Goal: Task Accomplishment & Management: Use online tool/utility

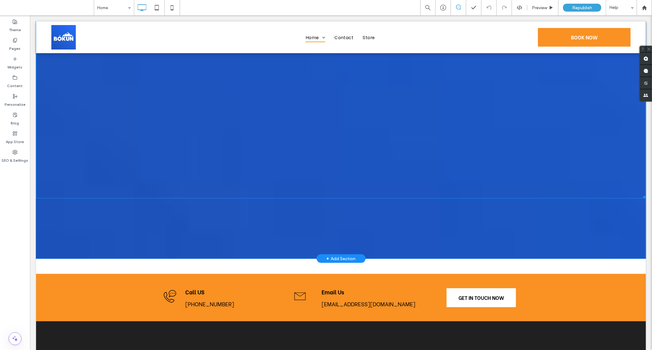
scroll to position [2043, 0]
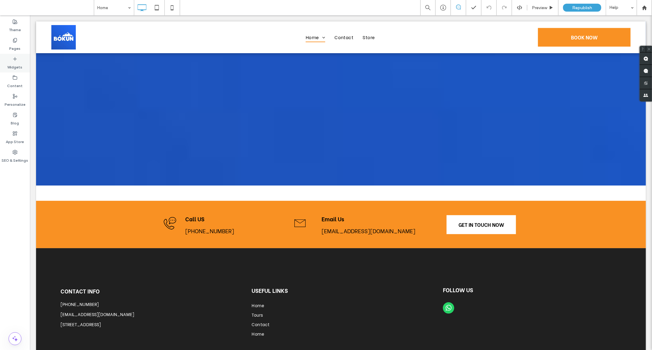
click at [15, 62] on label "Widgets" at bounding box center [15, 65] width 15 height 9
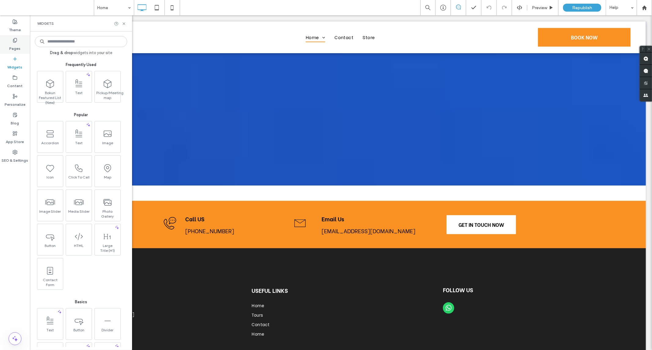
click at [20, 40] on div "Pages" at bounding box center [15, 44] width 30 height 19
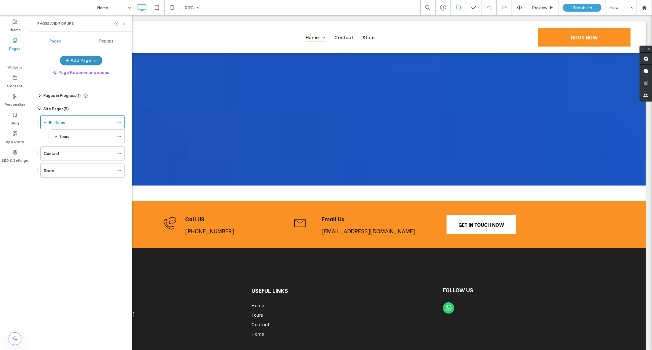
click at [71, 64] on span "button" at bounding box center [68, 60] width 6 height 9
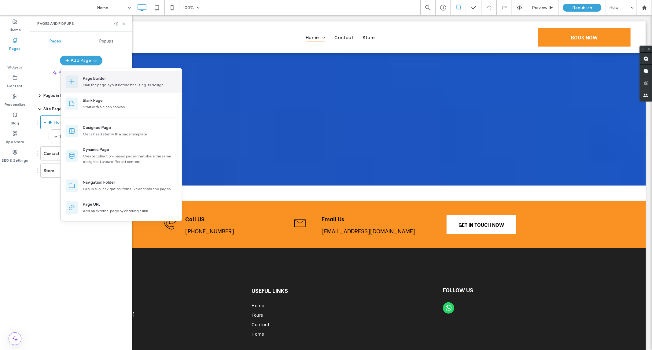
click at [87, 80] on div "Page Builder" at bounding box center [94, 79] width 23 height 6
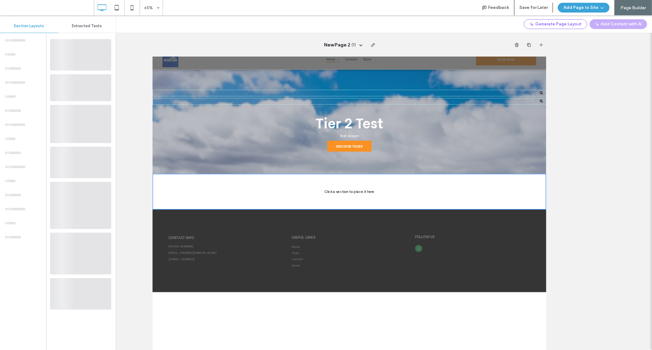
scroll to position [0, 0]
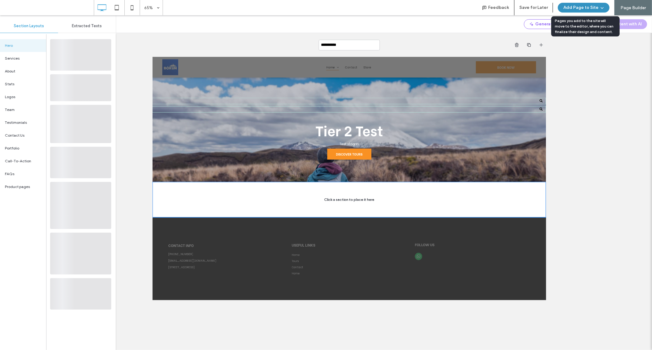
click at [579, 5] on button "Add Page to Site" at bounding box center [584, 8] width 52 height 10
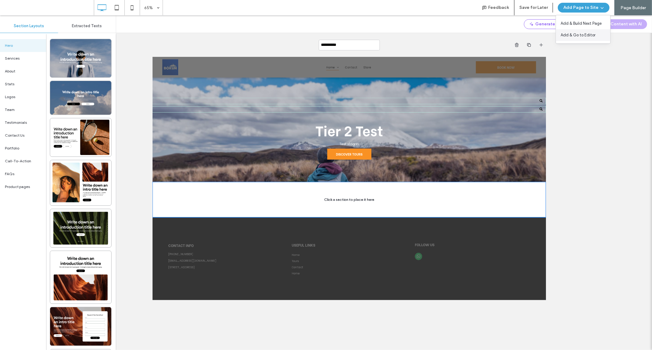
click at [574, 31] on div "Add & Go to Editor" at bounding box center [583, 35] width 54 height 12
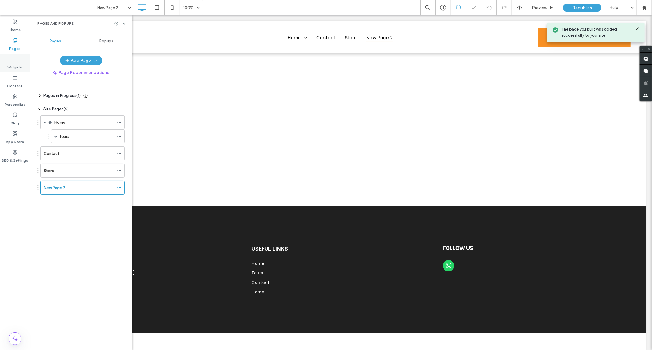
click at [14, 54] on div "Widgets" at bounding box center [15, 63] width 30 height 19
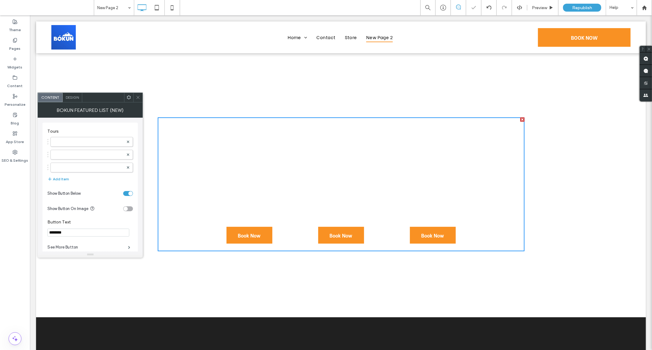
click at [131, 95] on span at bounding box center [129, 97] width 5 height 9
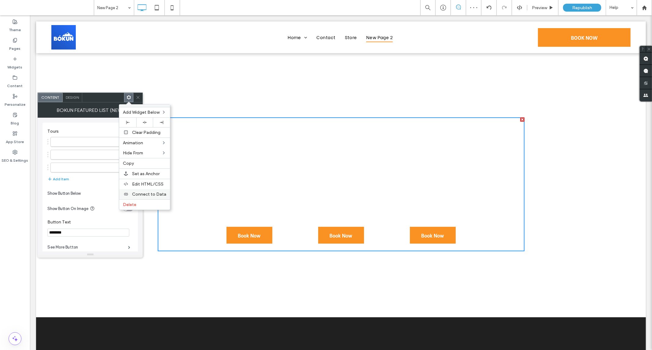
click at [149, 196] on div "Connect to Data" at bounding box center [144, 194] width 51 height 10
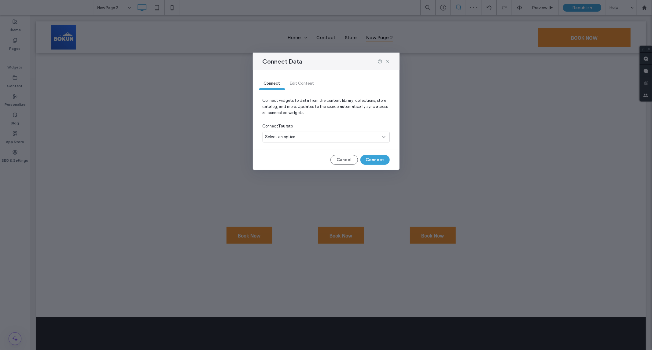
click at [305, 139] on div "Select an option" at bounding box center [322, 137] width 114 height 6
click at [354, 104] on span "Connect widgets to data from the content library, collections, store catalog, a…" at bounding box center [326, 109] width 127 height 23
click at [386, 63] on icon at bounding box center [387, 61] width 5 height 5
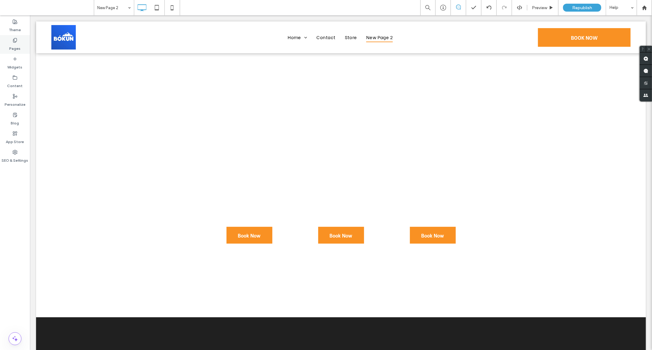
click at [7, 38] on div "Pages" at bounding box center [15, 44] width 30 height 19
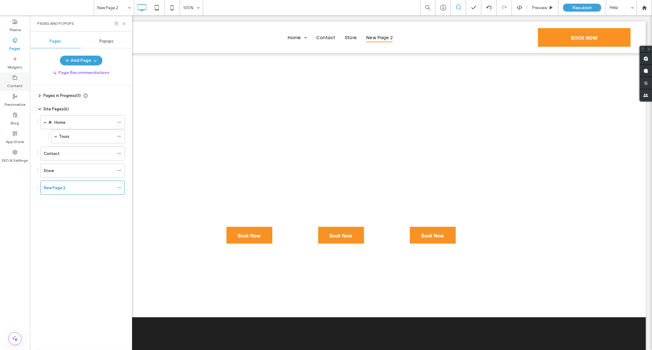
click at [16, 86] on label "Content" at bounding box center [15, 84] width 16 height 9
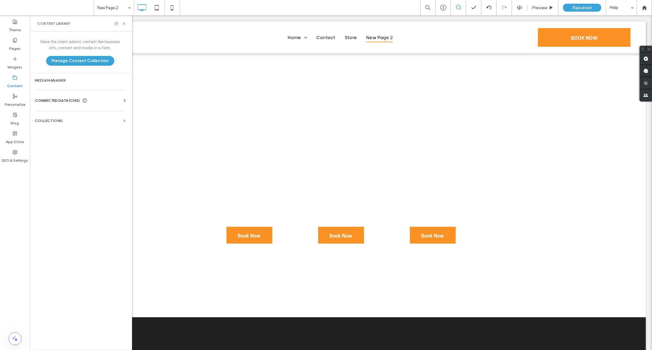
click at [66, 119] on label "Collections" at bounding box center [78, 121] width 86 height 4
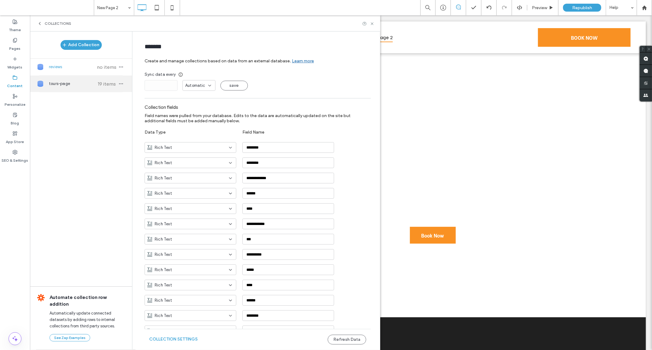
click at [74, 84] on span "tours-page" at bounding box center [72, 84] width 46 height 6
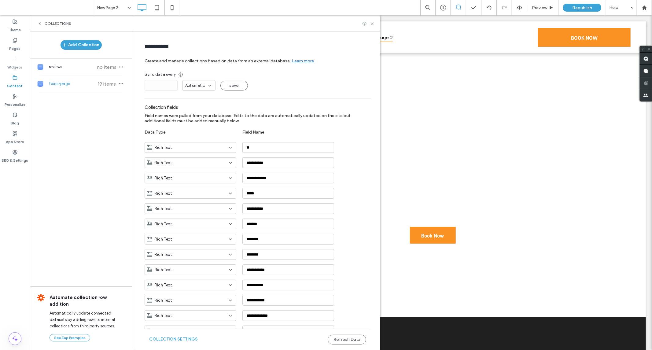
type input "**********"
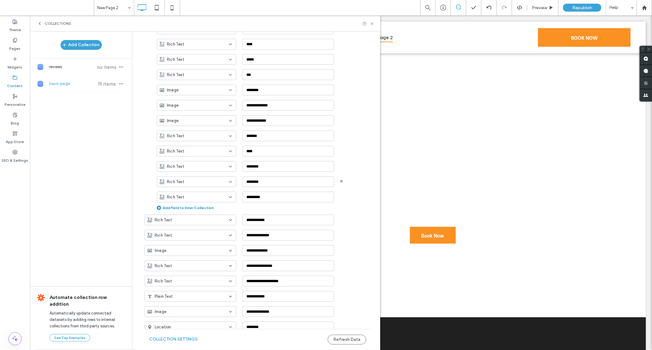
scroll to position [1131, 0]
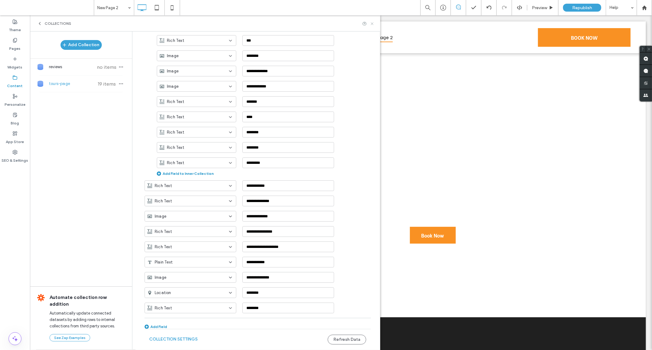
click at [374, 25] on icon at bounding box center [372, 23] width 5 height 5
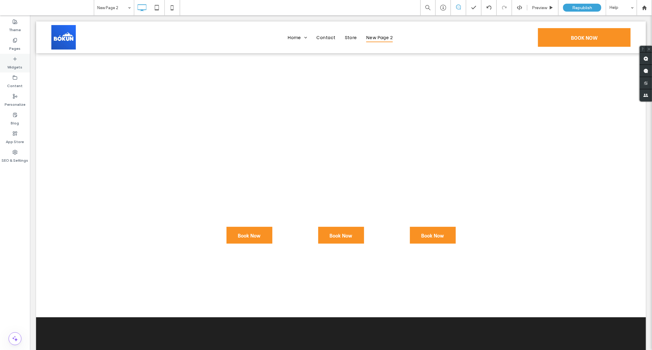
click at [13, 63] on label "Widgets" at bounding box center [15, 65] width 15 height 9
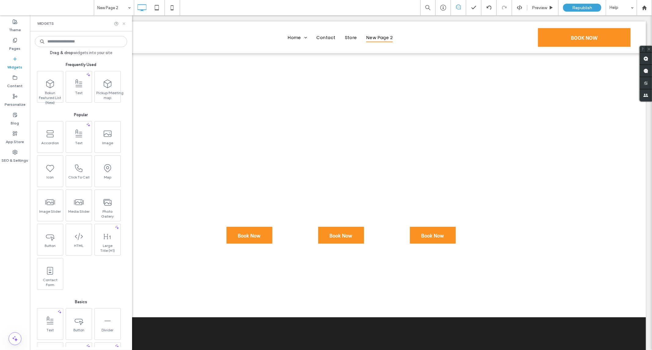
click at [124, 22] on icon at bounding box center [124, 23] width 5 height 5
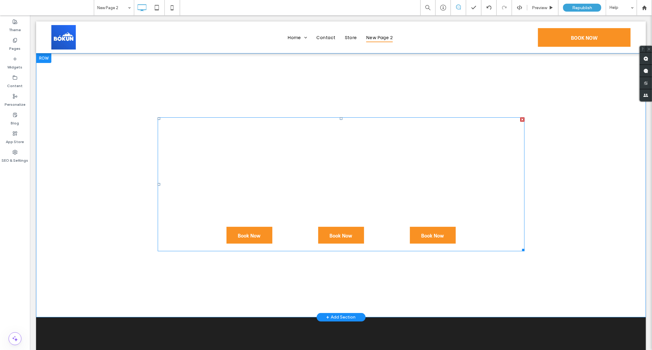
click at [334, 121] on span at bounding box center [340, 184] width 367 height 134
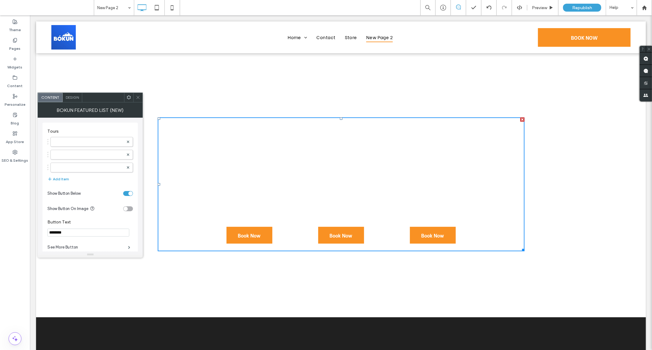
click at [128, 97] on icon at bounding box center [129, 97] width 5 height 5
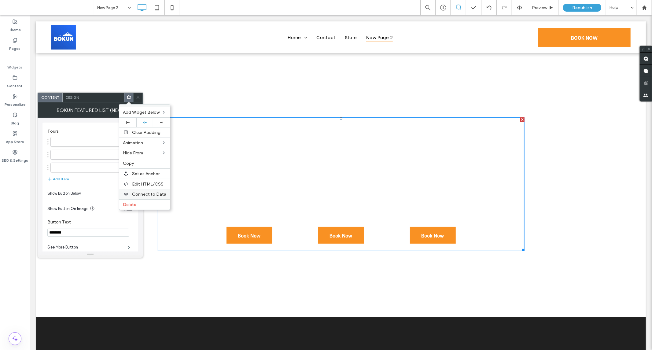
click at [142, 192] on span "Connect to Data" at bounding box center [149, 194] width 34 height 5
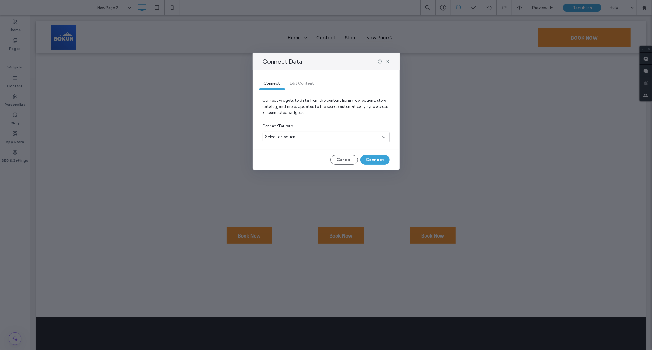
click at [294, 138] on span "Select an option" at bounding box center [280, 137] width 30 height 6
click at [284, 158] on span "tours-page" at bounding box center [286, 159] width 20 height 6
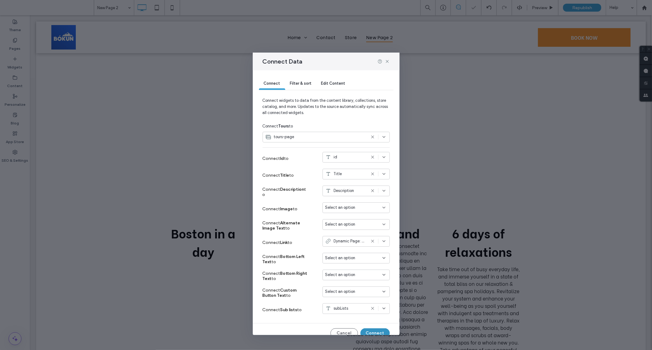
click at [375, 160] on div at bounding box center [378, 157] width 16 height 5
click at [349, 149] on span "Connect Id to id Connect Title to Title Connect Description to Description Conn…" at bounding box center [326, 232] width 127 height 171
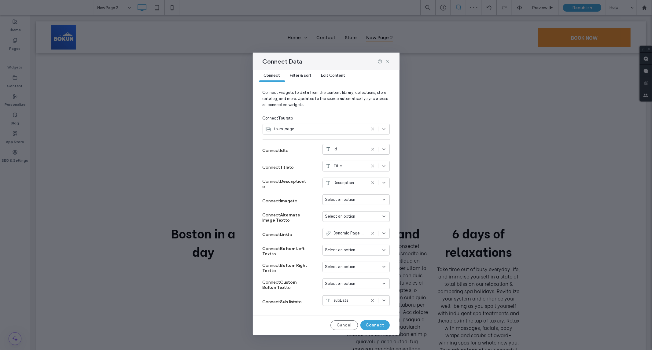
scroll to position [0, 0]
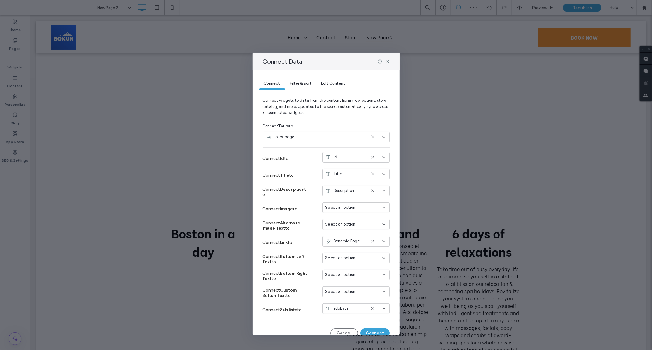
click at [306, 85] on span "Filter & sort" at bounding box center [300, 83] width 21 height 5
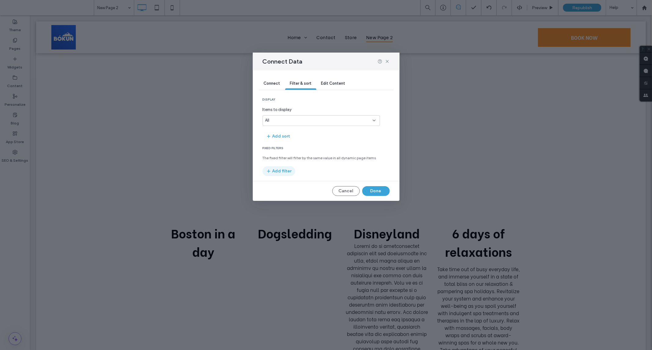
click at [278, 171] on button "Add filter" at bounding box center [279, 171] width 33 height 10
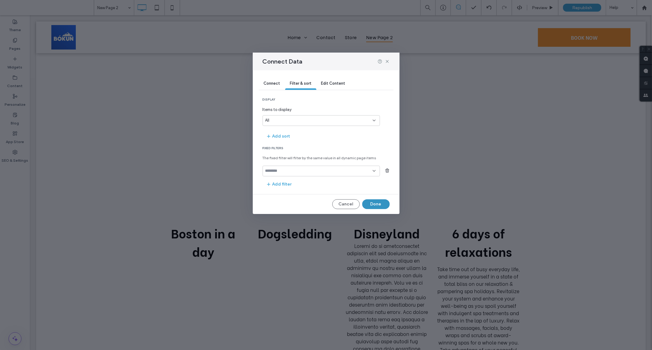
click at [378, 201] on button "Done" at bounding box center [376, 204] width 28 height 10
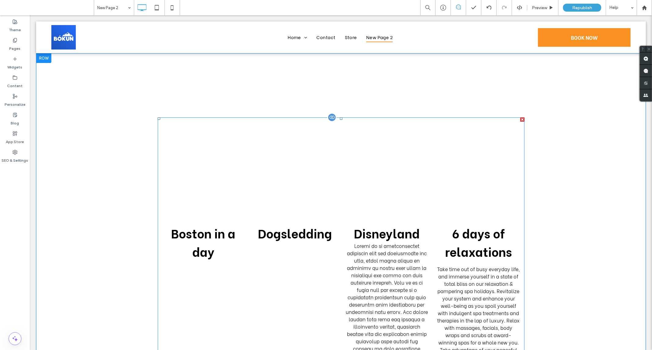
click at [332, 118] on div at bounding box center [331, 117] width 9 height 9
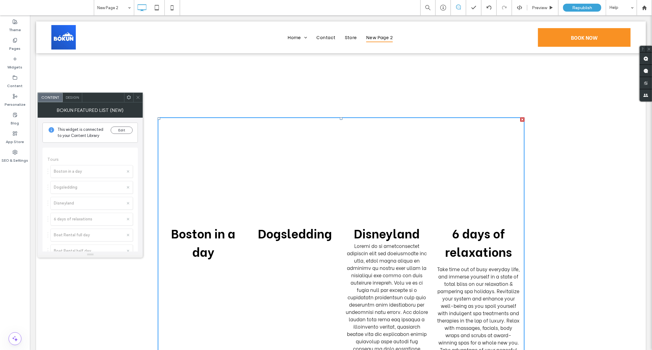
click at [130, 96] on use at bounding box center [129, 97] width 4 height 4
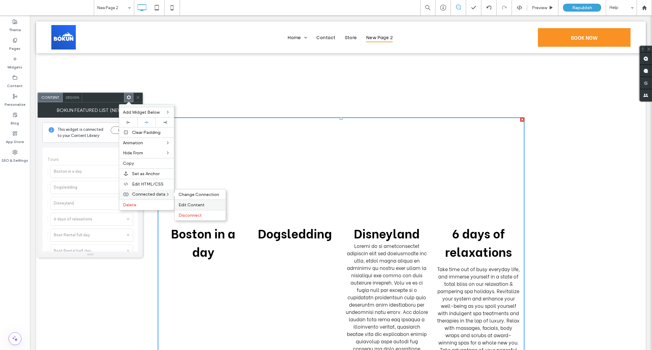
click at [194, 203] on span "Edit Content" at bounding box center [192, 204] width 26 height 5
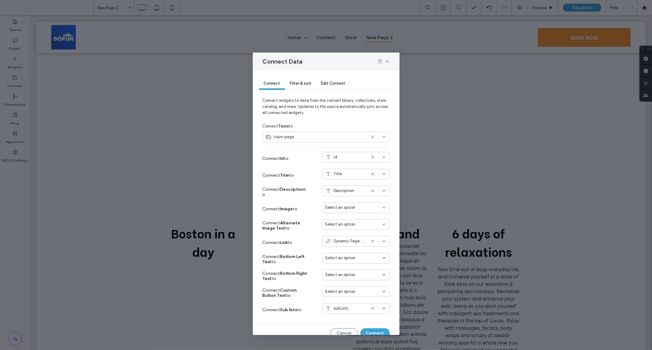
click at [297, 83] on span "Filter & sort" at bounding box center [300, 83] width 21 height 5
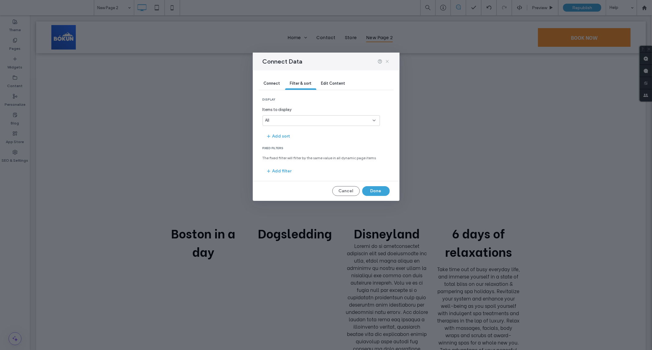
click at [386, 60] on icon at bounding box center [387, 61] width 5 height 5
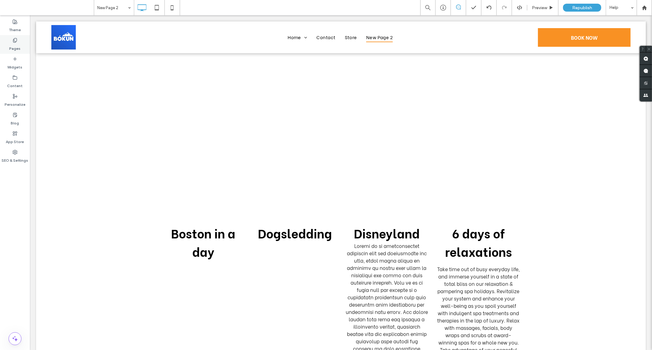
click at [20, 45] on div "Pages" at bounding box center [15, 44] width 30 height 19
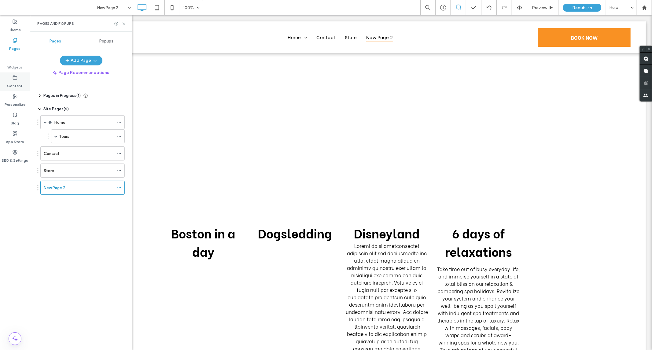
click at [18, 85] on label "Content" at bounding box center [15, 84] width 16 height 9
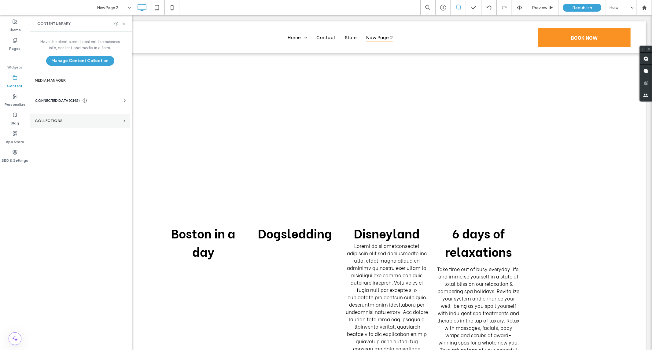
click at [120, 122] on label "Collections" at bounding box center [78, 121] width 86 height 4
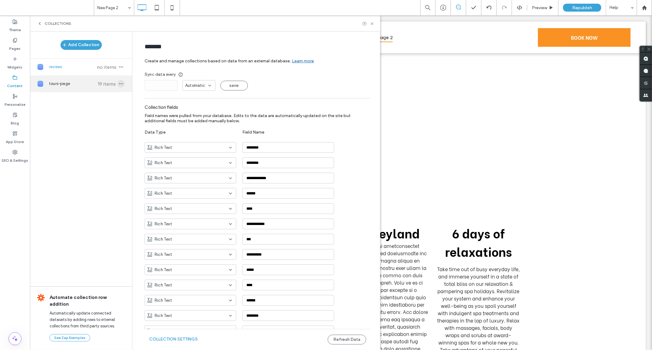
click at [121, 84] on span "button" at bounding box center [120, 83] width 7 height 7
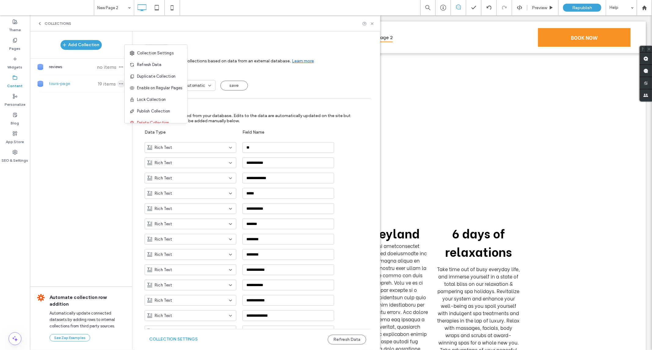
type input "**********"
click at [152, 68] on div "Refresh Data" at bounding box center [156, 65] width 63 height 12
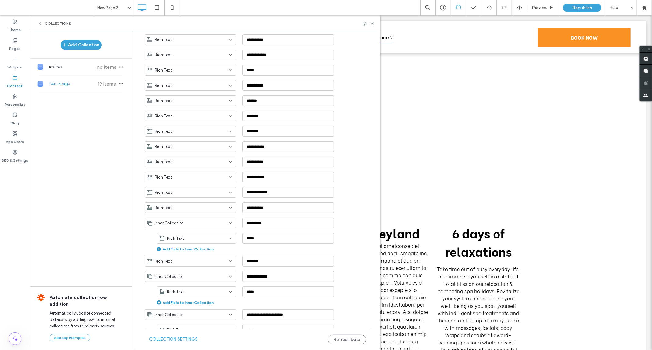
scroll to position [170, 0]
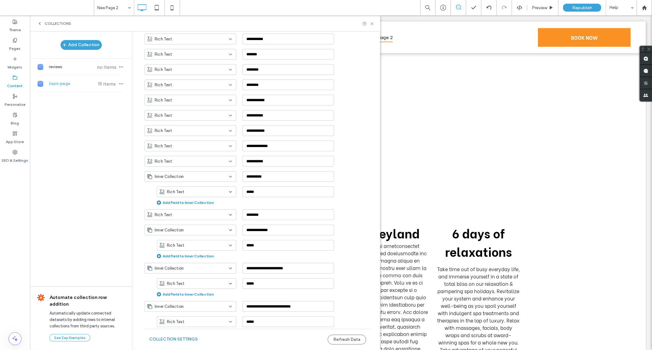
click at [174, 337] on button "Collection Settings" at bounding box center [173, 340] width 49 height 10
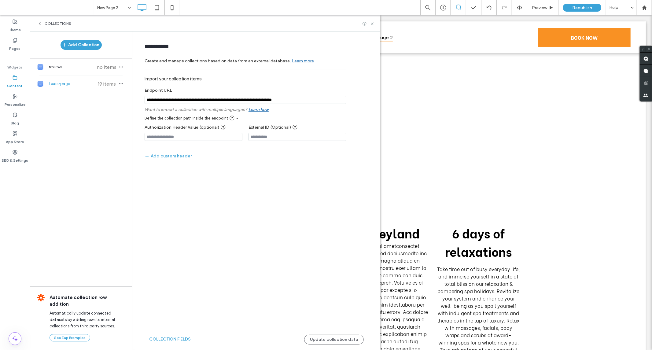
scroll to position [0, 0]
click at [347, 341] on button "Update collection data" at bounding box center [334, 340] width 60 height 10
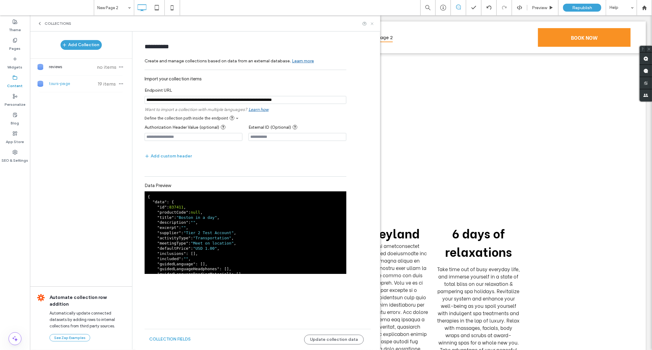
click at [373, 23] on icon at bounding box center [372, 23] width 5 height 5
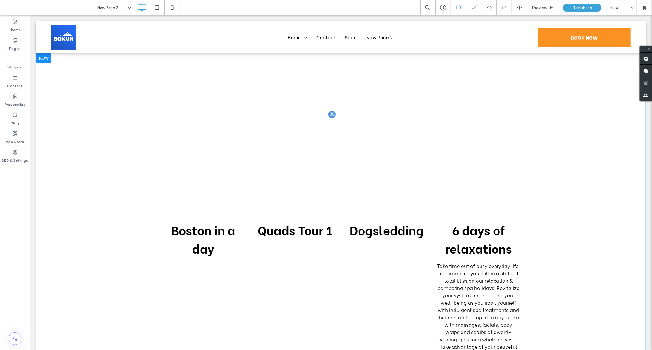
click at [329, 114] on div at bounding box center [331, 113] width 9 height 9
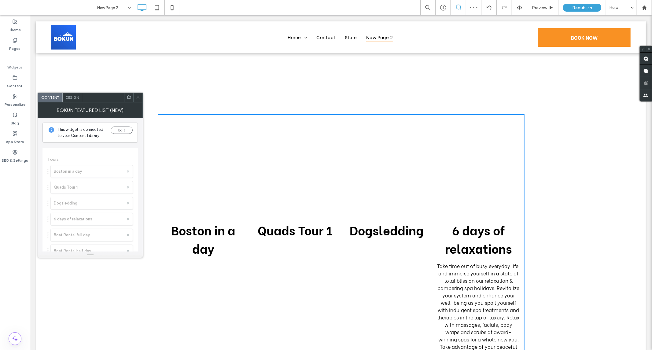
click at [128, 100] on span at bounding box center [129, 97] width 5 height 9
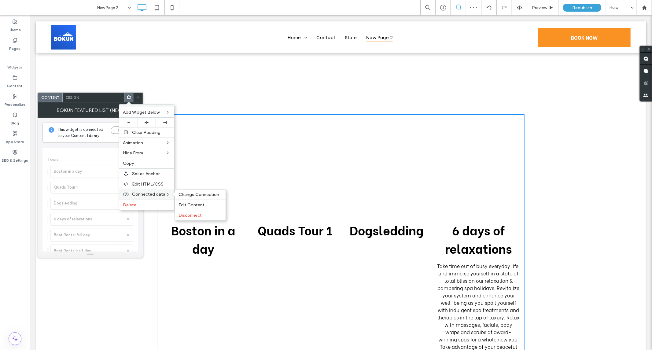
click at [156, 194] on span "Connected data" at bounding box center [148, 194] width 33 height 5
click at [187, 203] on span "Edit Content" at bounding box center [192, 204] width 26 height 5
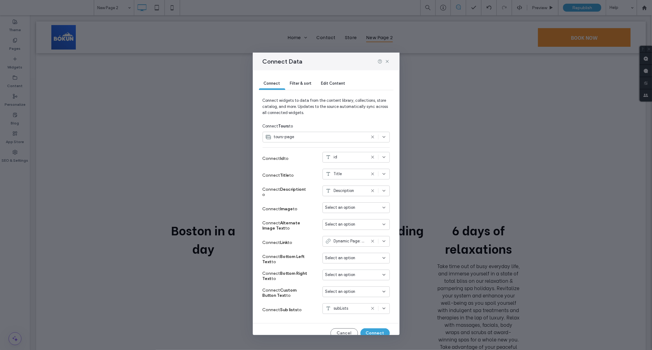
click at [307, 83] on span "Filter & sort" at bounding box center [300, 83] width 21 height 5
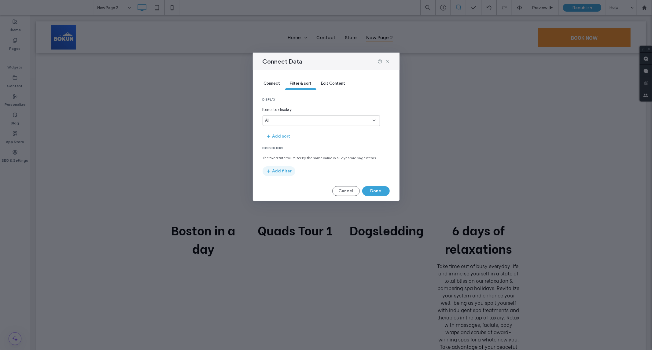
click at [286, 176] on button "Add filter" at bounding box center [279, 171] width 33 height 10
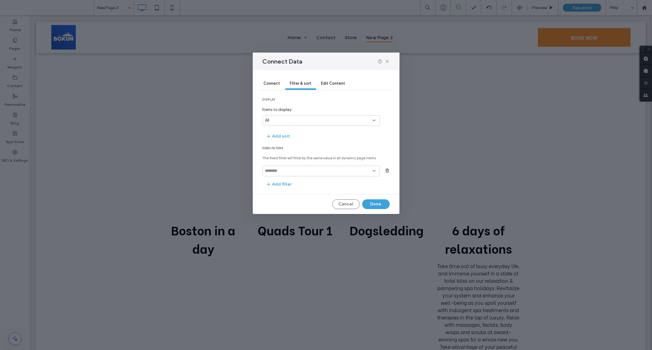
click at [289, 173] on input "fields-dropdown" at bounding box center [318, 170] width 107 height 5
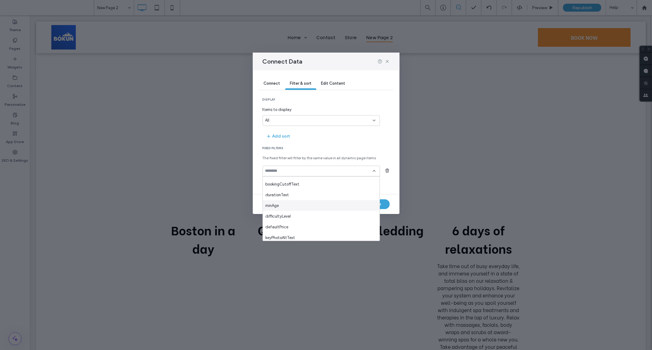
scroll to position [246, 0]
click at [281, 237] on div "subLists" at bounding box center [321, 235] width 117 height 11
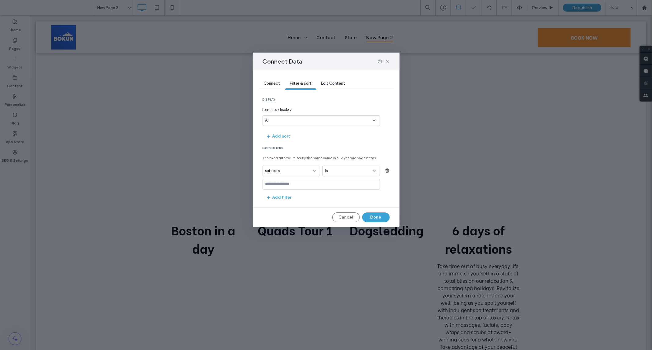
click at [342, 172] on div "Is" at bounding box center [347, 171] width 45 height 6
click at [343, 203] on div "Contains" at bounding box center [351, 203] width 57 height 11
click at [314, 187] on input at bounding box center [321, 184] width 117 height 11
paste input "**********"
type input "**********"
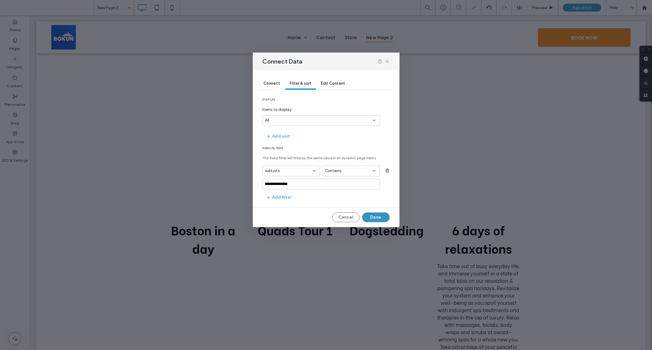
click at [377, 221] on button "Done" at bounding box center [376, 218] width 28 height 10
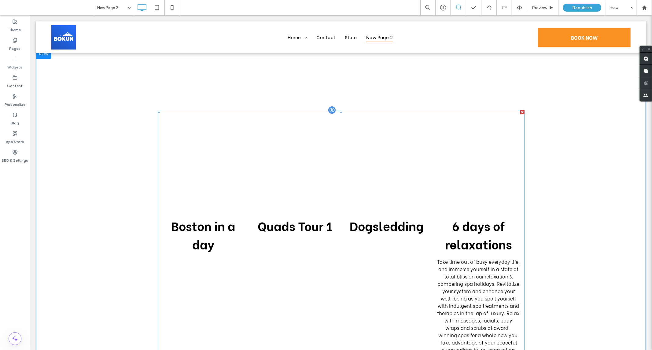
scroll to position [0, 0]
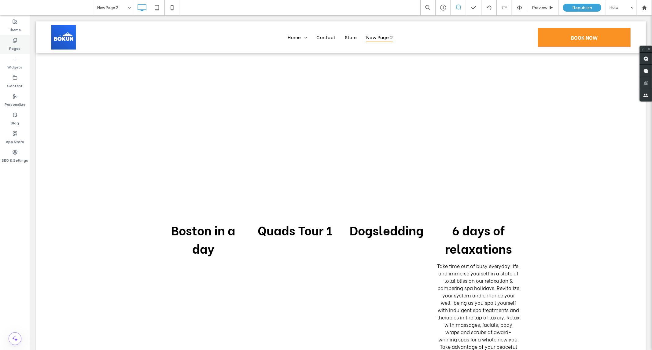
click at [12, 40] on div "Pages" at bounding box center [15, 44] width 30 height 19
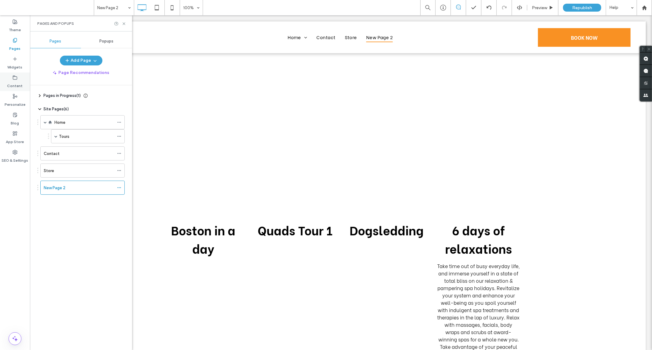
click at [15, 80] on label "Content" at bounding box center [15, 84] width 16 height 9
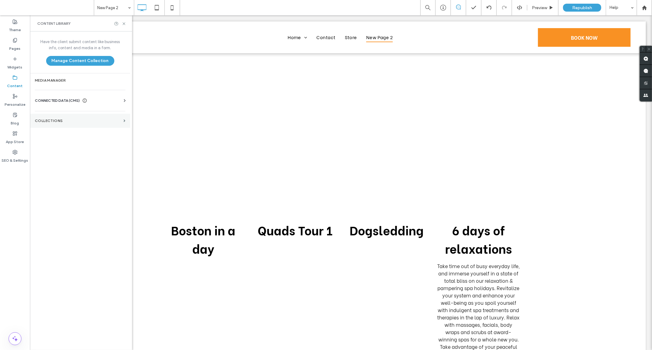
click at [123, 120] on section "Collections" at bounding box center [80, 121] width 100 height 14
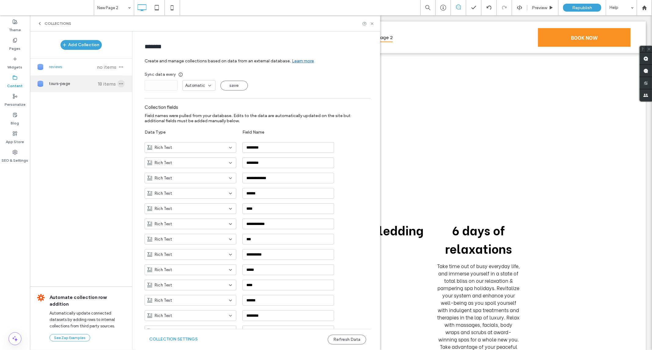
click at [120, 82] on icon "button" at bounding box center [121, 83] width 5 height 5
type input "**********"
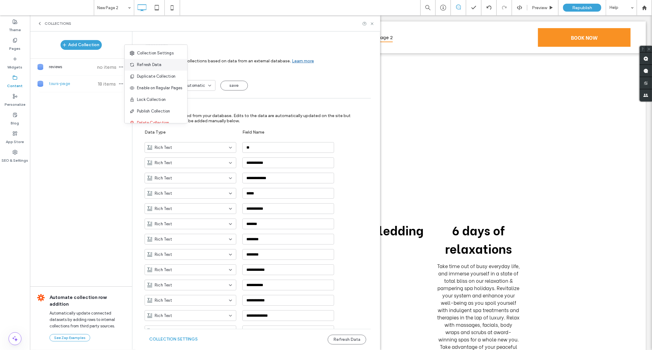
click at [144, 68] on div "Refresh Data" at bounding box center [156, 65] width 63 height 12
click at [371, 25] on icon at bounding box center [372, 23] width 5 height 5
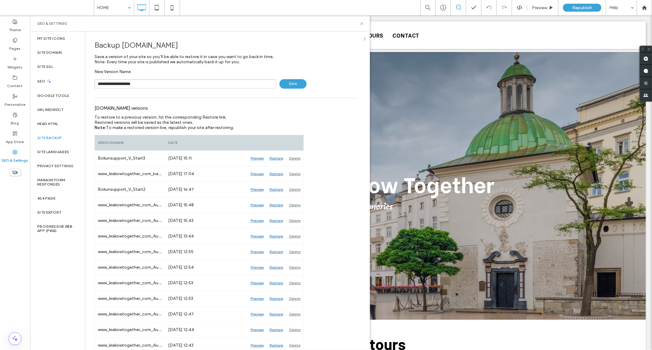
type input "**********"
click at [14, 47] on label "Pages" at bounding box center [14, 47] width 11 height 9
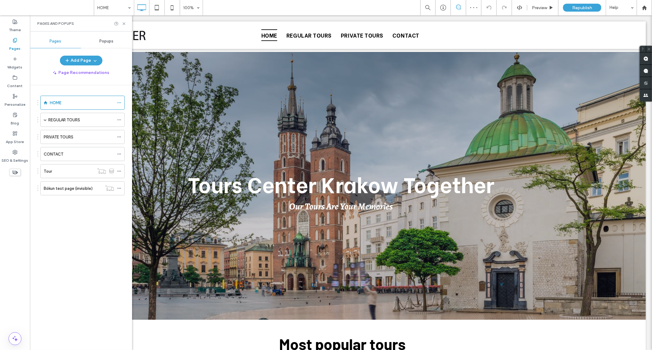
click at [67, 193] on div "Bókun test page (invisible)" at bounding box center [73, 188] width 58 height 13
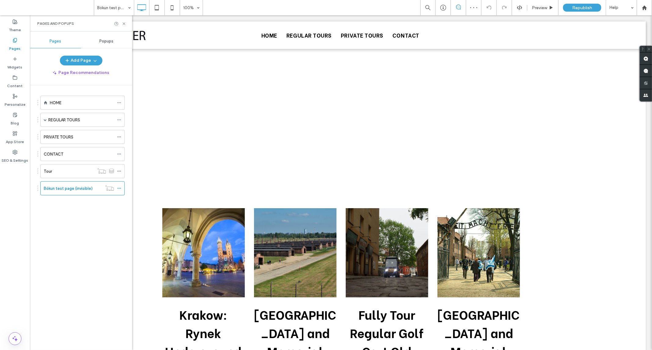
click at [123, 26] on div "Pages and Popups" at bounding box center [81, 23] width 102 height 16
drag, startPoint x: 123, startPoint y: 25, endPoint x: 90, endPoint y: 10, distance: 36.4
click at [123, 25] on icon at bounding box center [124, 23] width 5 height 5
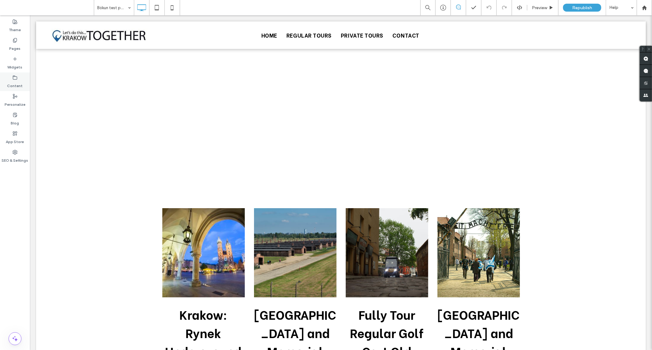
click at [13, 79] on icon at bounding box center [15, 77] width 5 height 5
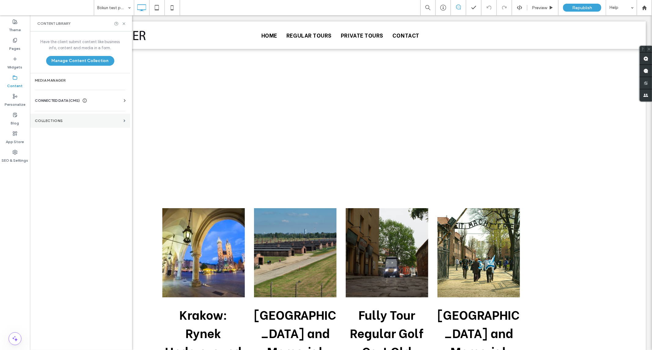
click at [49, 123] on label "Collections" at bounding box center [78, 121] width 86 height 4
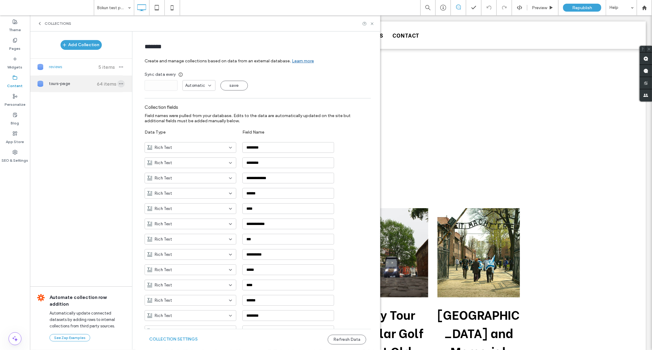
click at [121, 84] on span "button" at bounding box center [120, 83] width 7 height 7
type input "**********"
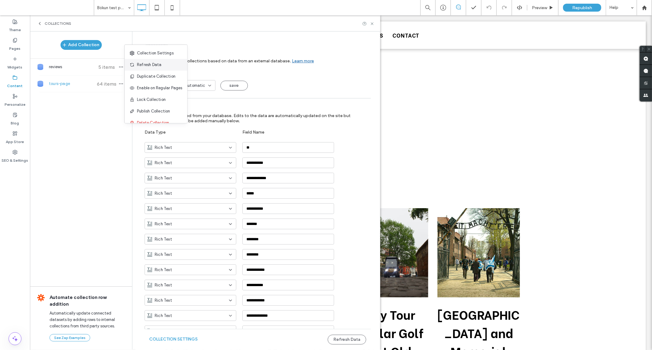
click at [144, 65] on span "Refresh Data" at bounding box center [149, 65] width 24 height 6
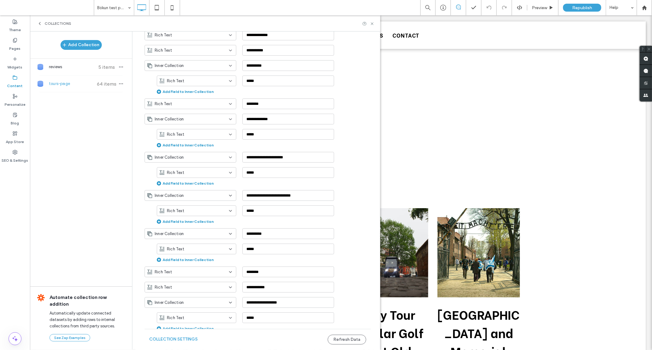
scroll to position [340, 0]
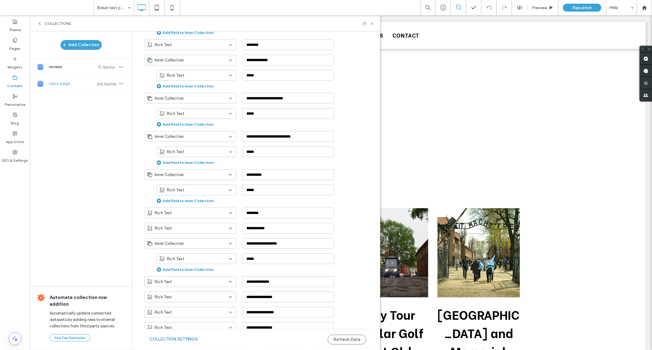
click at [182, 336] on button "Collection Settings" at bounding box center [173, 340] width 49 height 10
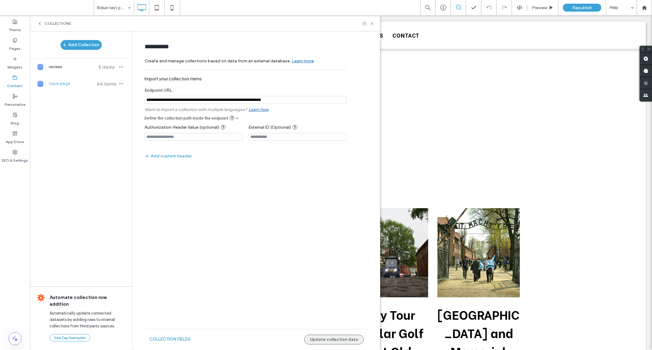
click at [340, 343] on button "Update collection data" at bounding box center [334, 340] width 60 height 10
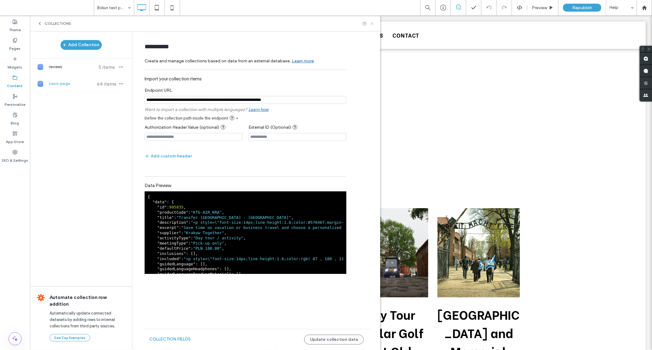
click at [371, 25] on icon at bounding box center [372, 23] width 5 height 5
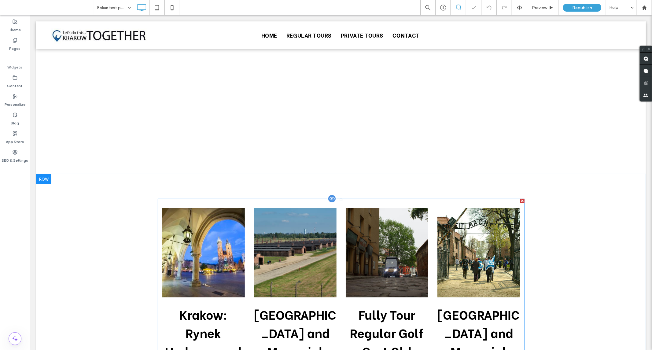
click at [331, 199] on div at bounding box center [331, 198] width 9 height 9
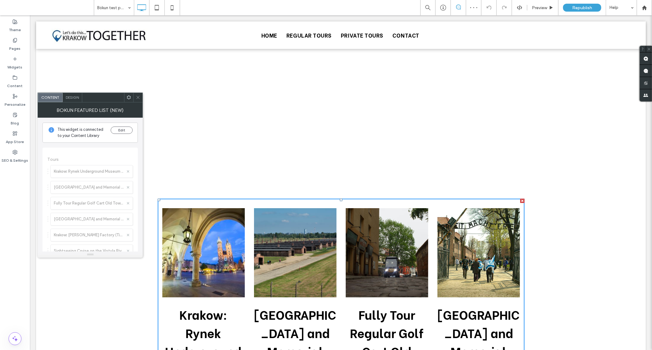
click at [139, 97] on icon at bounding box center [138, 97] width 5 height 5
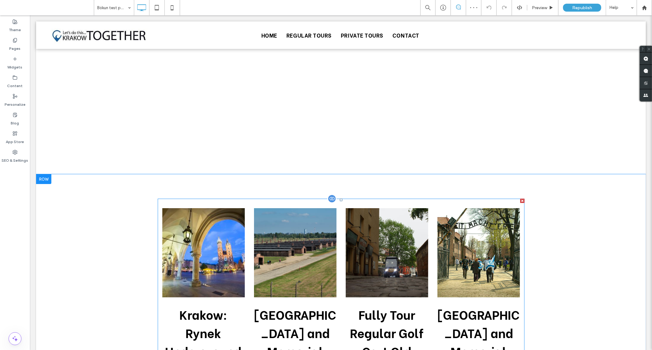
click at [520, 201] on div at bounding box center [522, 200] width 4 height 4
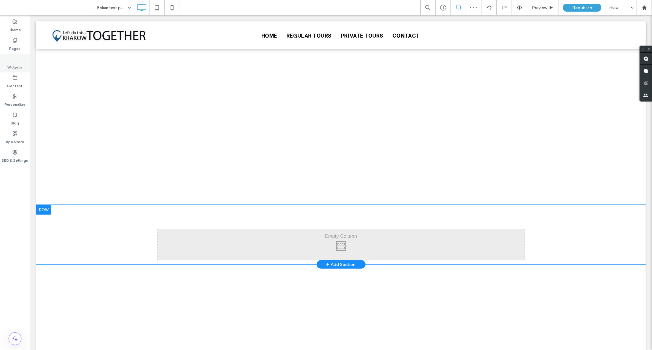
click at [17, 65] on label "Widgets" at bounding box center [15, 65] width 15 height 9
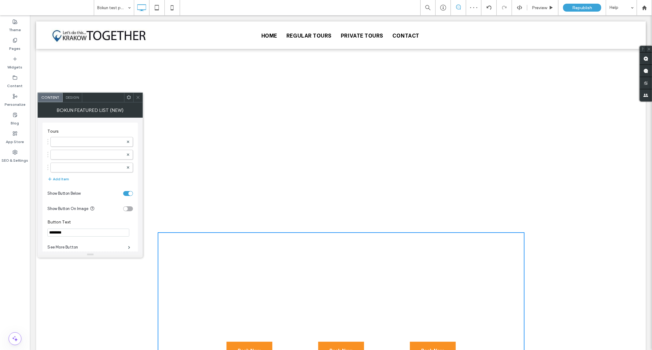
click at [128, 98] on use at bounding box center [129, 97] width 4 height 4
click at [157, 196] on span "Connect to Data" at bounding box center [149, 194] width 34 height 5
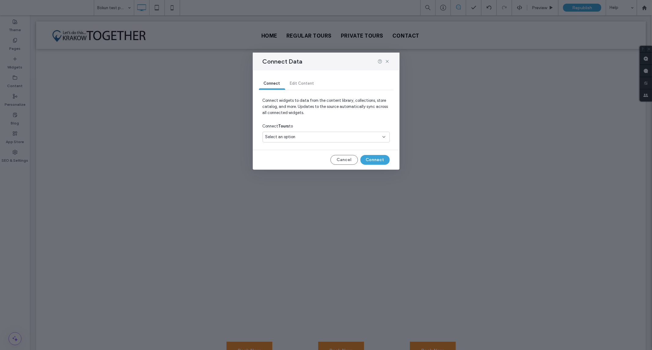
click at [295, 139] on div "Select an option" at bounding box center [322, 137] width 114 height 6
click at [290, 170] on span "tours-page" at bounding box center [286, 169] width 20 height 6
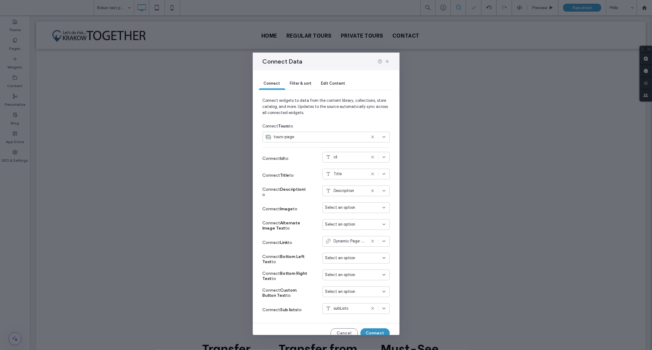
click at [373, 334] on button "Connect" at bounding box center [374, 333] width 29 height 10
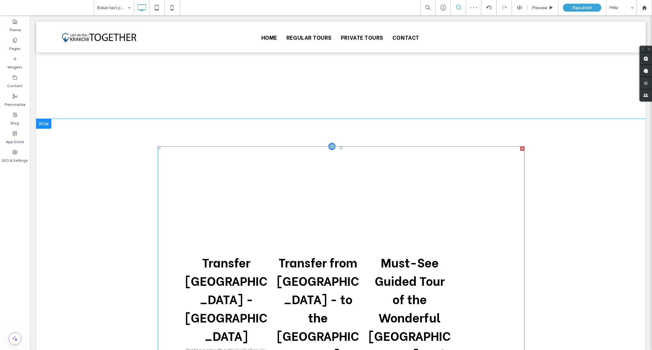
scroll to position [102, 0]
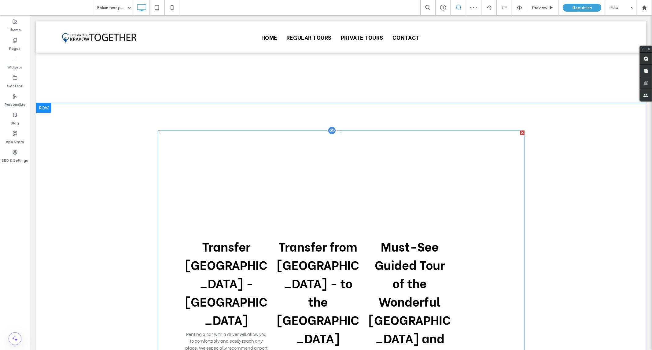
click at [331, 129] on div at bounding box center [331, 130] width 9 height 9
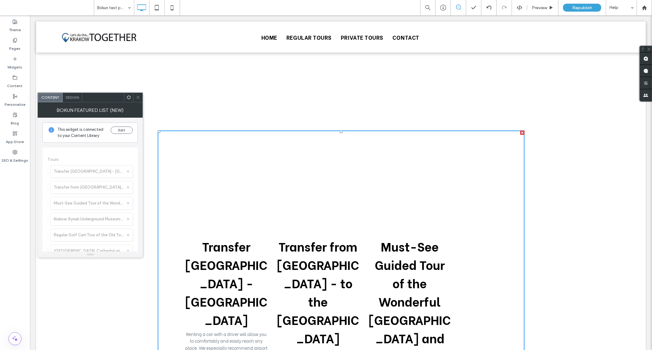
click at [129, 98] on icon at bounding box center [129, 97] width 5 height 5
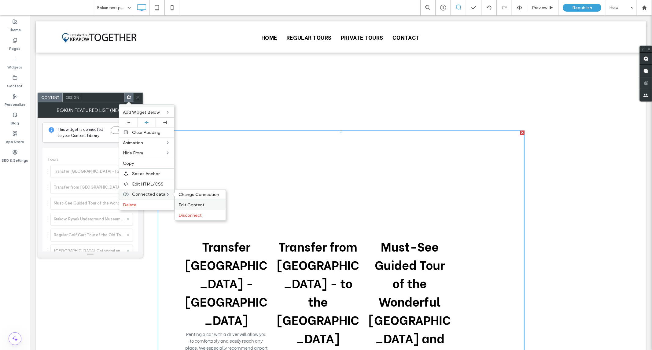
click at [193, 200] on div "Edit Content" at bounding box center [200, 205] width 51 height 10
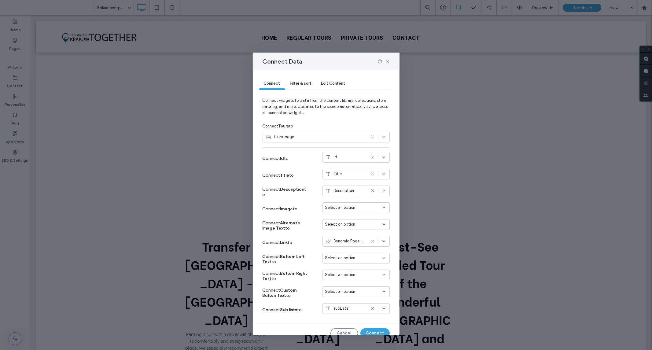
click at [327, 82] on span "Edit Content" at bounding box center [333, 83] width 24 height 5
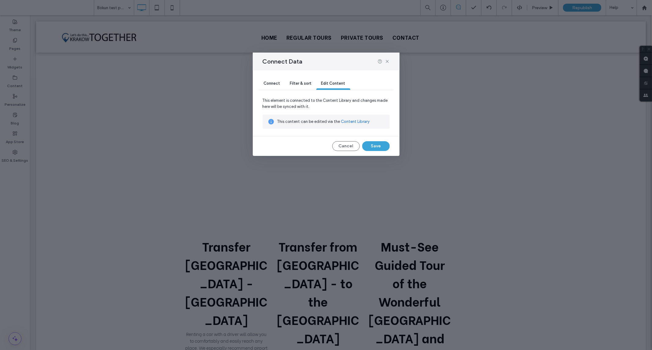
click at [306, 86] on div "Filter & sort" at bounding box center [300, 84] width 31 height 12
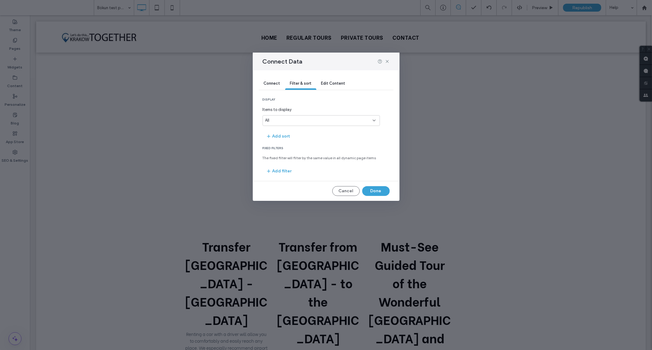
click at [283, 179] on div "Connect Filter & sort Edit Content display Items to display All Add sort Fixed …" at bounding box center [326, 135] width 147 height 131
click at [283, 169] on button "Add filter" at bounding box center [279, 171] width 33 height 10
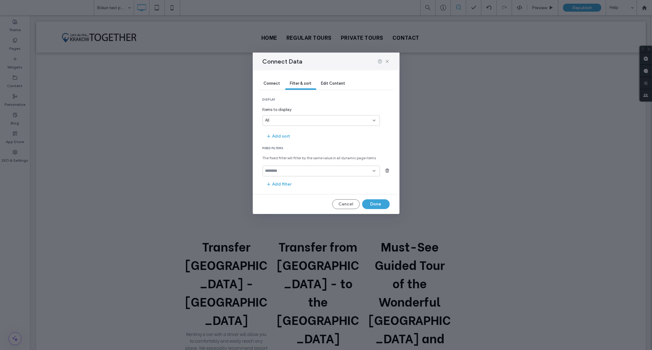
click at [298, 170] on input "fields-dropdown" at bounding box center [318, 170] width 107 height 5
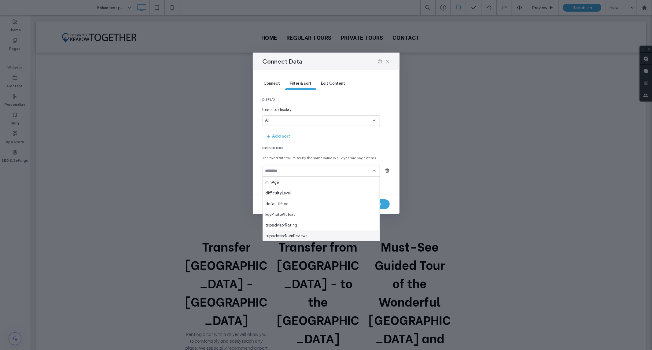
scroll to position [235, 0]
click at [285, 234] on div "subLists" at bounding box center [321, 235] width 117 height 11
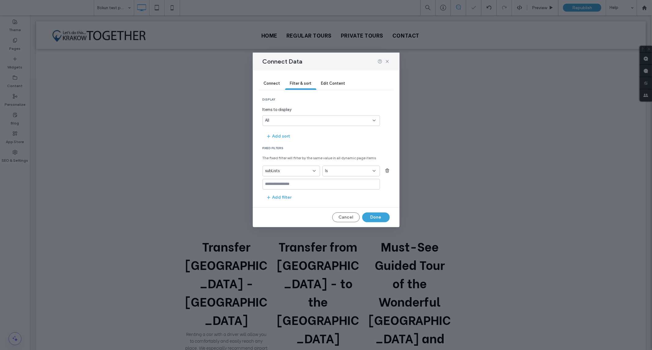
click at [337, 169] on div "Is" at bounding box center [347, 171] width 45 height 6
click at [341, 202] on span "Contains" at bounding box center [333, 203] width 17 height 6
click at [305, 187] on input at bounding box center [321, 184] width 117 height 11
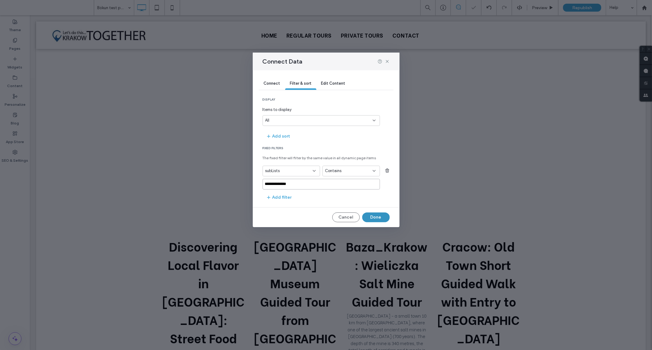
type input "**********"
click at [381, 215] on button "Done" at bounding box center [376, 218] width 28 height 10
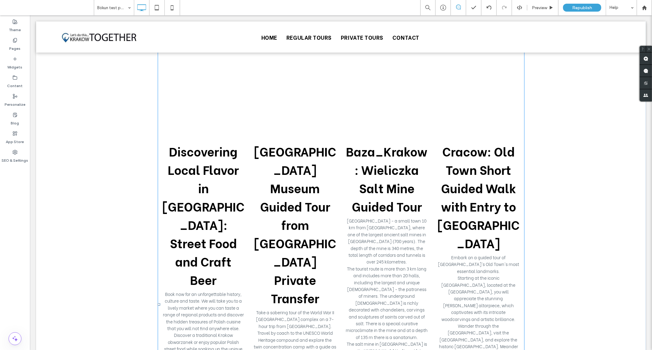
scroll to position [170, 0]
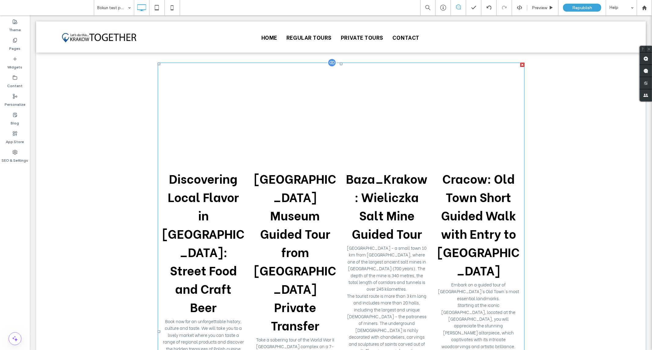
click at [331, 63] on div at bounding box center [331, 62] width 9 height 9
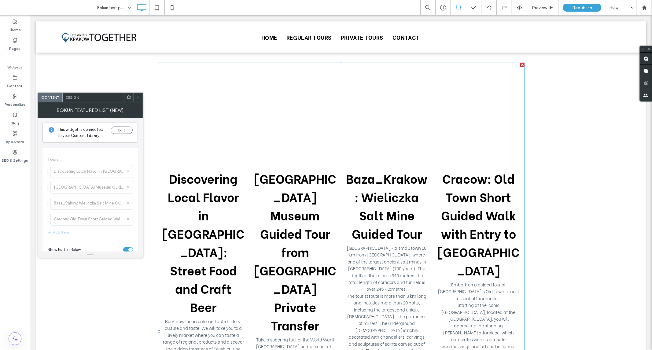
click at [128, 96] on use at bounding box center [129, 97] width 4 height 4
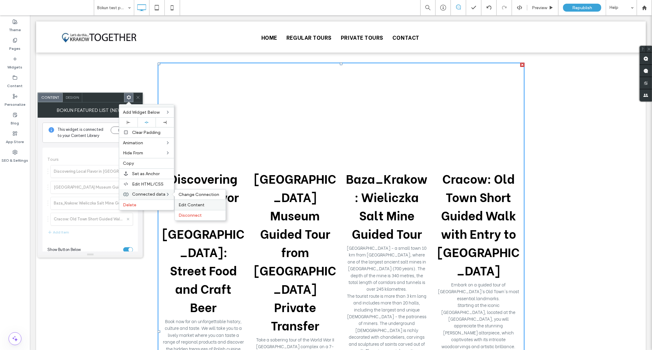
click at [200, 207] on div "Edit Content" at bounding box center [200, 205] width 51 height 10
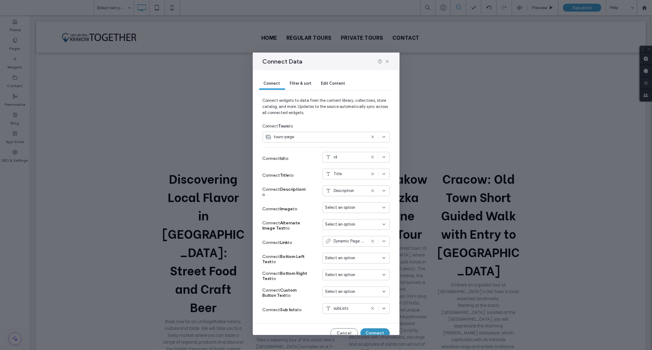
click at [369, 334] on button "Connect" at bounding box center [374, 333] width 29 height 10
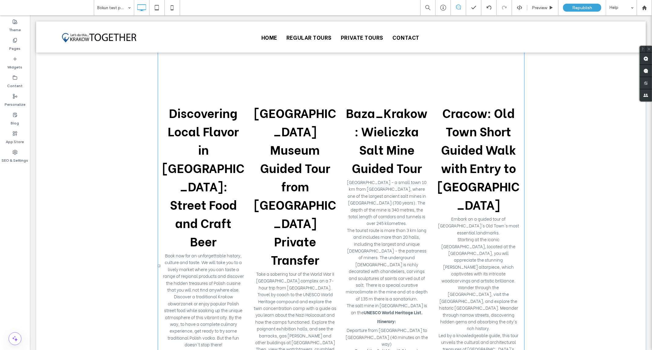
scroll to position [136, 0]
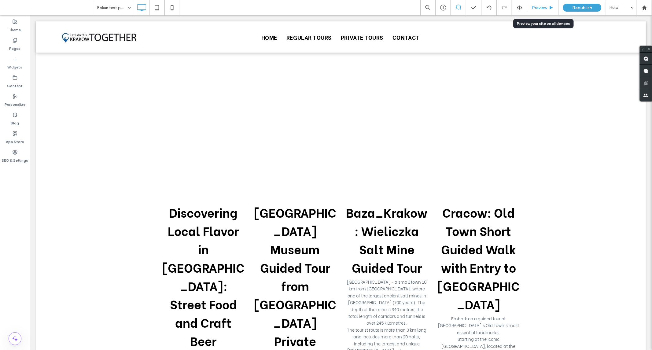
click at [547, 11] on div "Preview" at bounding box center [542, 7] width 31 height 15
click at [537, 7] on span "Preview" at bounding box center [539, 7] width 15 height 5
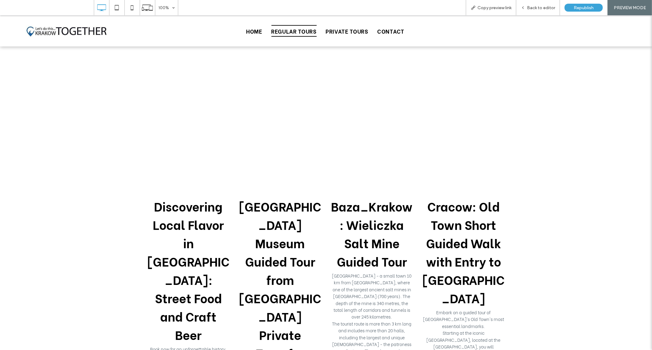
click at [298, 30] on span "REGULAR TOURS" at bounding box center [294, 31] width 45 height 12
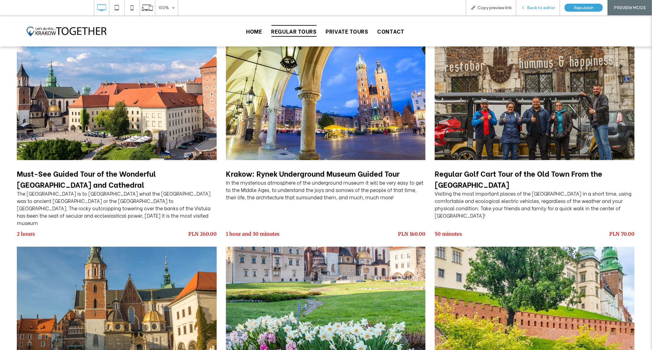
click at [542, 7] on span "Back to editor" at bounding box center [541, 7] width 28 height 5
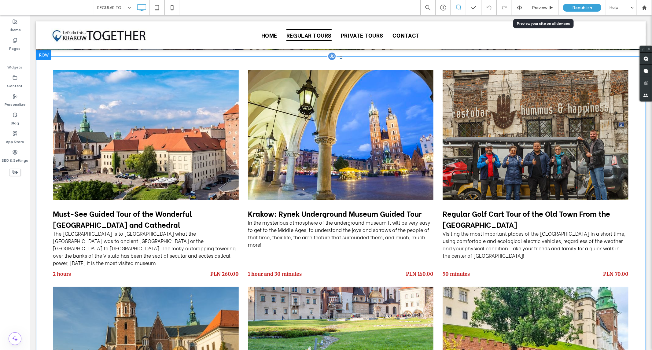
scroll to position [34, 0]
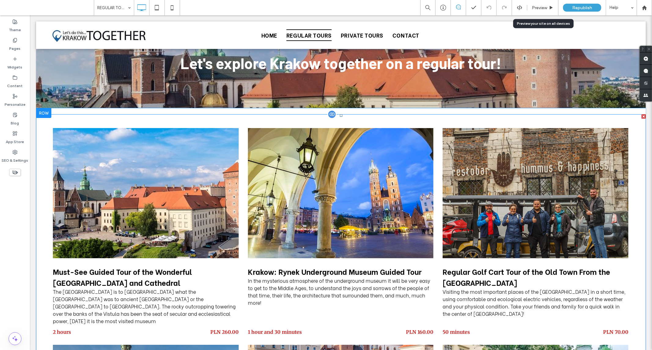
click at [327, 116] on div at bounding box center [331, 113] width 9 height 9
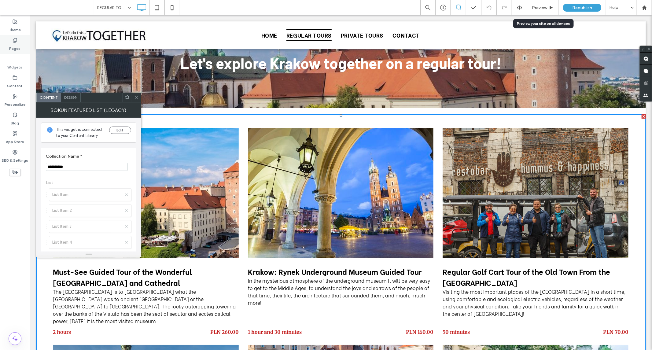
click at [20, 46] on div "Pages" at bounding box center [15, 44] width 30 height 19
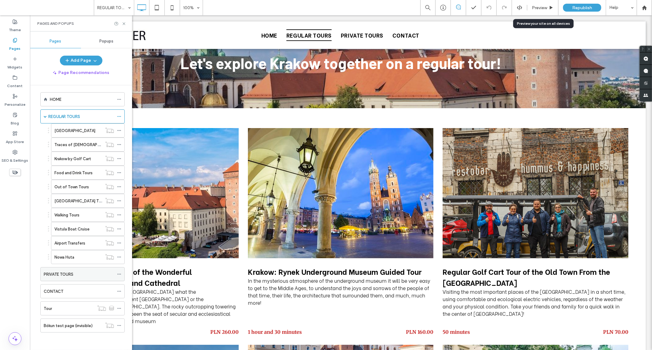
scroll to position [5, 0]
click at [87, 327] on label "Bókun test page (invisible)" at bounding box center [68, 325] width 49 height 11
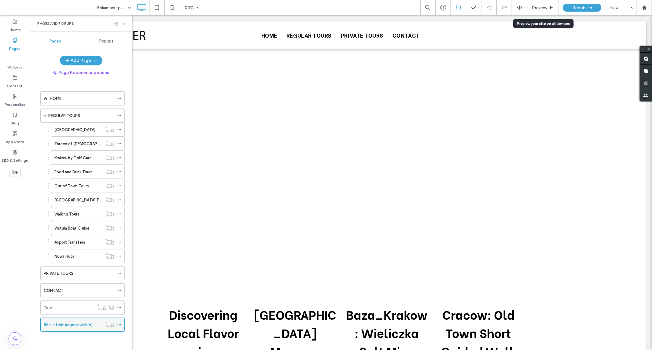
scroll to position [0, 0]
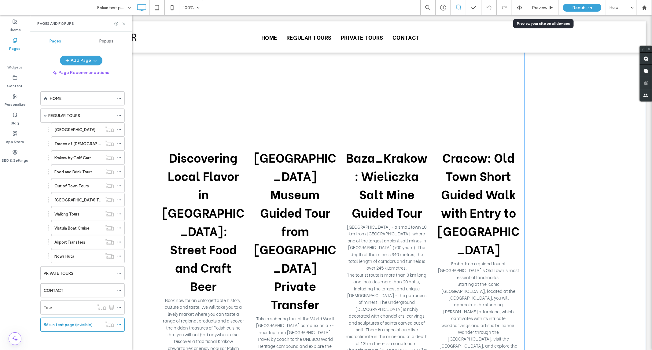
scroll to position [170, 0]
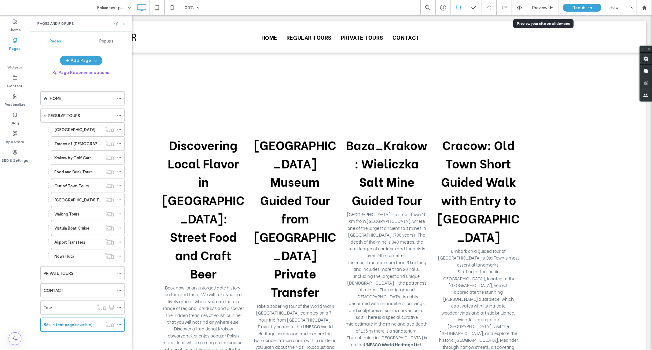
click at [123, 22] on icon at bounding box center [124, 23] width 5 height 5
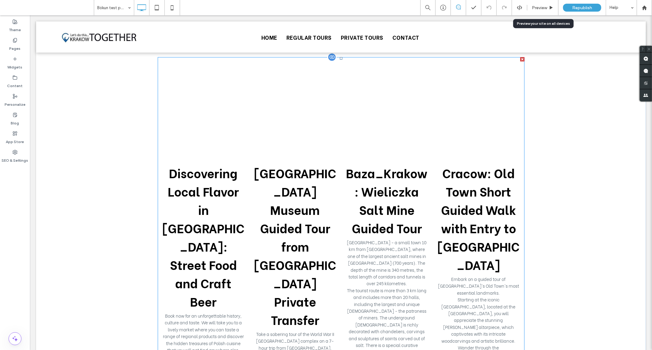
scroll to position [136, 0]
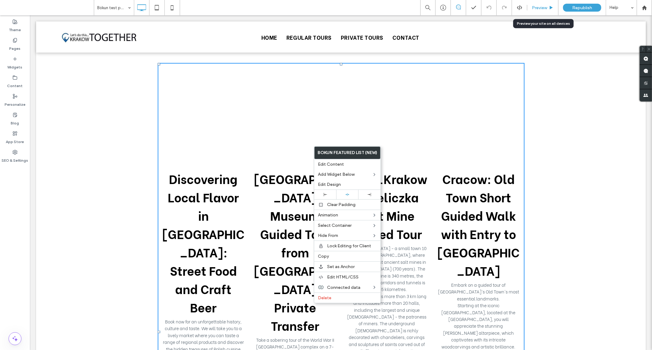
click at [538, 6] on span "Preview" at bounding box center [539, 7] width 15 height 5
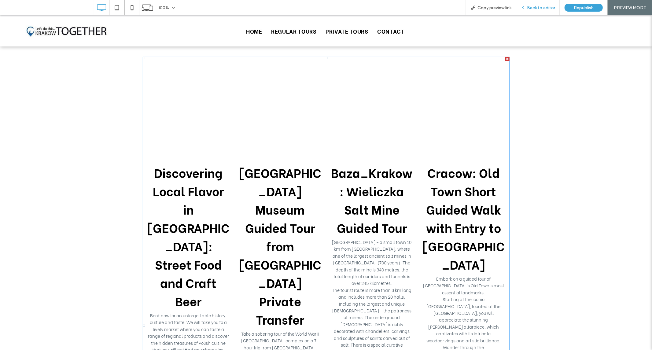
drag, startPoint x: 311, startPoint y: 113, endPoint x: 536, endPoint y: 13, distance: 246.5
click at [536, 13] on div "Back to editor" at bounding box center [538, 7] width 44 height 15
click at [535, 7] on span "Back to editor" at bounding box center [541, 7] width 28 height 5
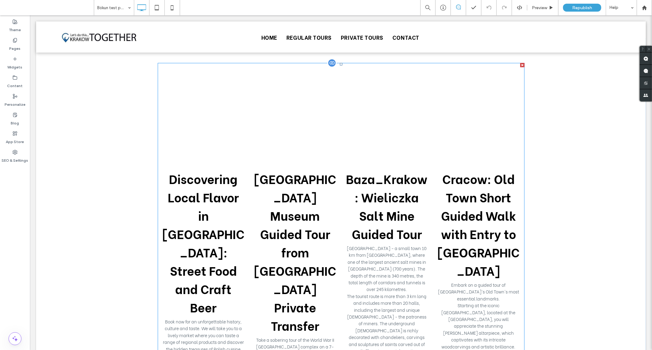
click at [328, 66] on div at bounding box center [331, 62] width 9 height 9
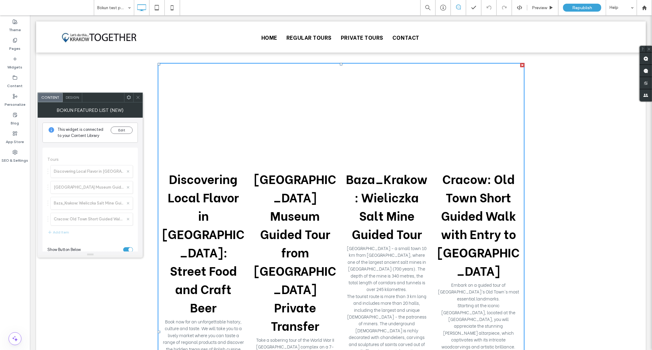
click at [71, 102] on div "Design" at bounding box center [73, 97] width 20 height 9
click at [51, 157] on icon at bounding box center [49, 155] width 4 height 4
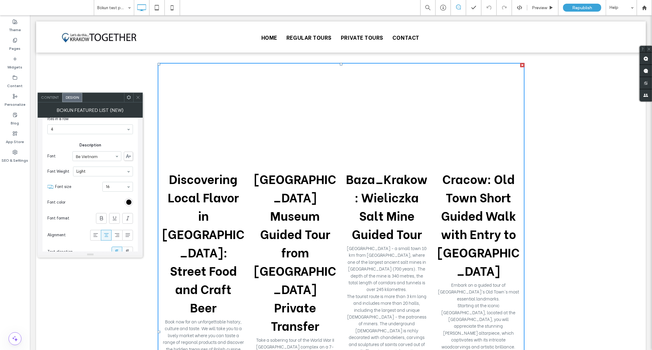
scroll to position [34, 0]
click at [97, 125] on section "Ites in a row 1 2 3 4" at bounding box center [90, 137] width 86 height 24
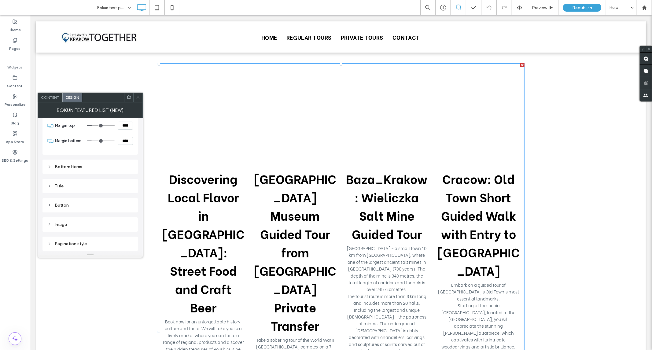
click at [49, 186] on icon at bounding box center [49, 186] width 4 height 4
click at [51, 97] on span "Content" at bounding box center [50, 97] width 18 height 5
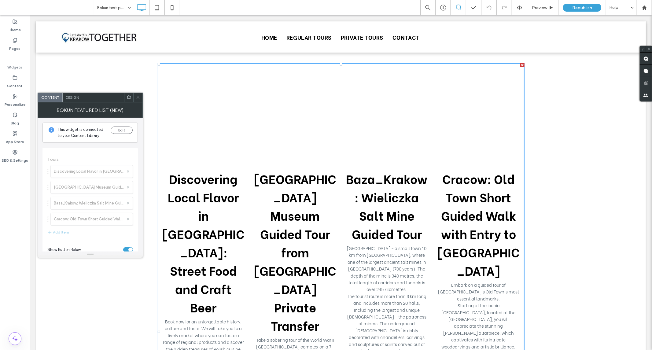
drag, startPoint x: 62, startPoint y: 172, endPoint x: 74, endPoint y: 185, distance: 18.4
click at [83, 181] on span "Tours Discovering Local Flavor in Krakow: Street Food and Craft Beer Auschwitz-…" at bounding box center [90, 196] width 86 height 91
